Goal: Find specific page/section: Find specific page/section

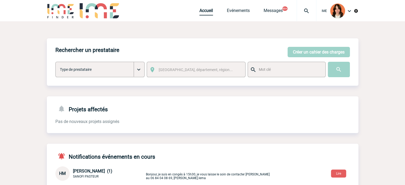
click at [205, 10] on link "Accueil" at bounding box center [206, 11] width 14 height 7
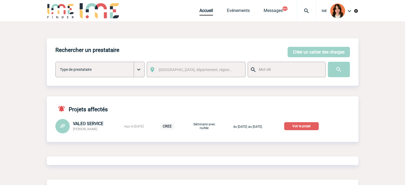
click at [315, 128] on p "Voir le projet" at bounding box center [301, 126] width 35 height 8
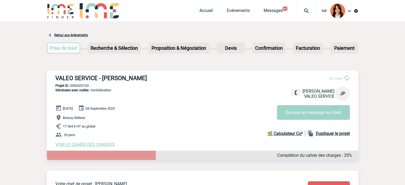
click at [85, 84] on p "Projet ID : 2000425103" at bounding box center [203, 86] width 312 height 4
copy p "2000425103"
drag, startPoint x: 52, startPoint y: 76, endPoint x: 176, endPoint y: 76, distance: 123.6
click at [176, 76] on div "VALEO SERVICE - Jean-Alex PELEGRIS En cours Jean-Alex PELEGRIS VALEO SERVICE JP…" at bounding box center [203, 111] width 312 height 81
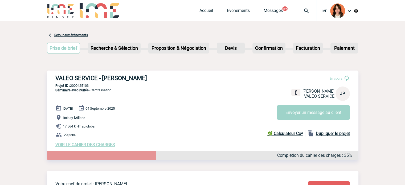
copy h3 "VALEO SERVICE - Jean-Alex PELEGRIS"
click at [79, 84] on p "Projet ID : 2000425103" at bounding box center [203, 86] width 312 height 4
copy p "2000425103"
click at [209, 10] on link "Accueil" at bounding box center [206, 11] width 14 height 7
